Goal: Task Accomplishment & Management: Manage account settings

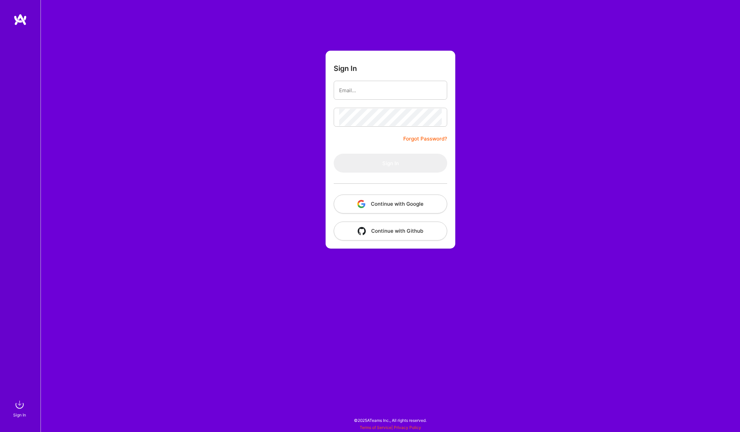
click at [577, 133] on div "Sign In Forgot Password? Sign In Continue with Google Continue with Github" at bounding box center [390, 216] width 699 height 432
click at [391, 204] on button "Continue with Google" at bounding box center [390, 204] width 113 height 19
click at [378, 93] on input "email" at bounding box center [390, 90] width 103 height 17
type input "[PERSON_NAME][EMAIL_ADDRESS][PERSON_NAME][DOMAIN_NAME]"
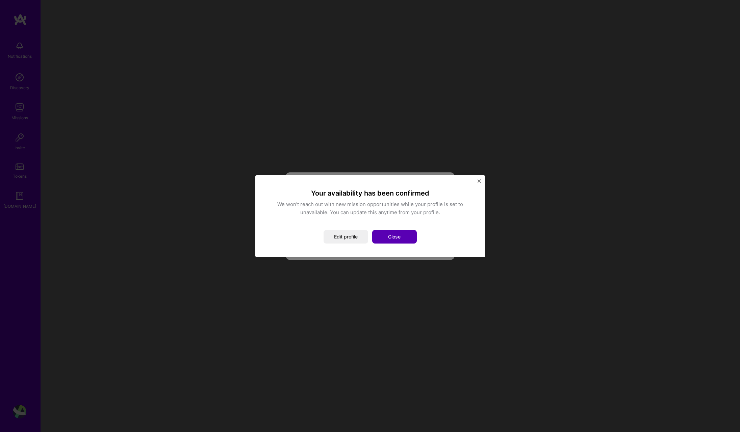
click at [390, 236] on button "Close" at bounding box center [394, 237] width 45 height 14
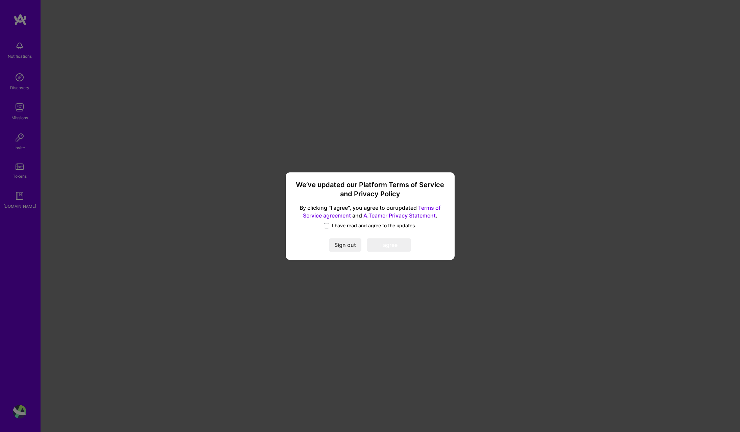
click at [345, 226] on span "I have read and agree to the updates." at bounding box center [374, 225] width 84 height 7
click at [0, 0] on input "I have read and agree to the updates." at bounding box center [0, 0] width 0 height 0
click at [383, 248] on button "I agree" at bounding box center [389, 245] width 44 height 14
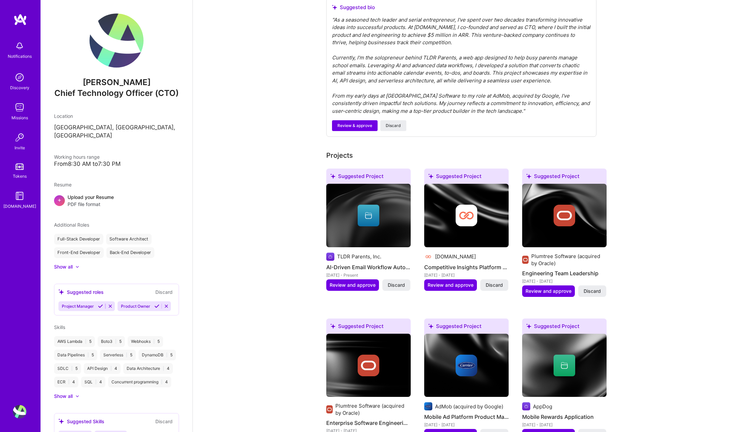
scroll to position [314, 0]
